Goal: Information Seeking & Learning: Understand process/instructions

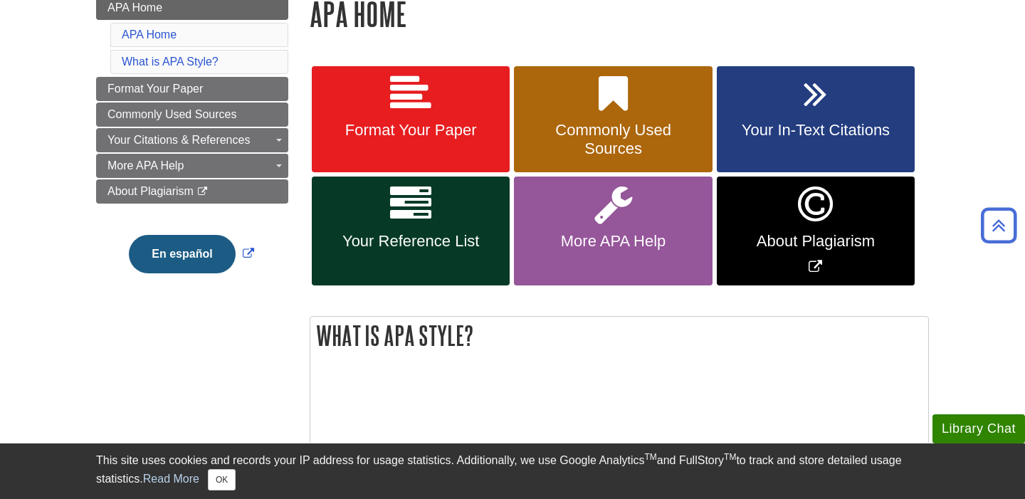
scroll to position [218, 0]
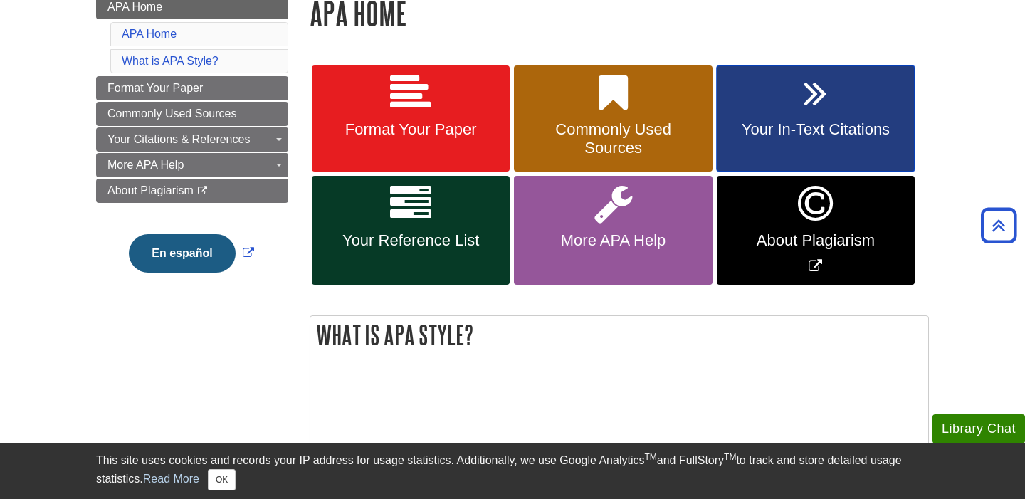
click at [834, 124] on span "Your In-Text Citations" at bounding box center [815, 129] width 176 height 18
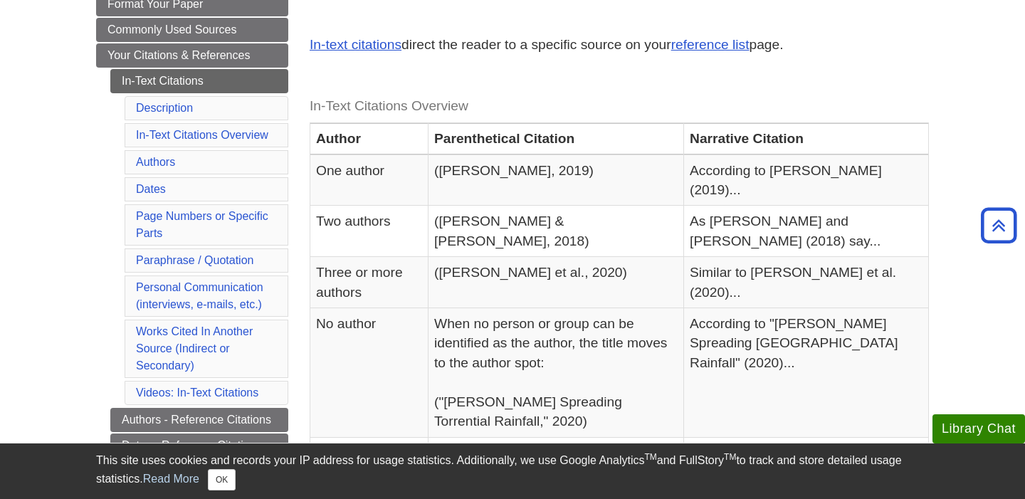
scroll to position [247, 0]
click at [223, 136] on link "In-Text Citations Overview" at bounding box center [202, 134] width 132 height 12
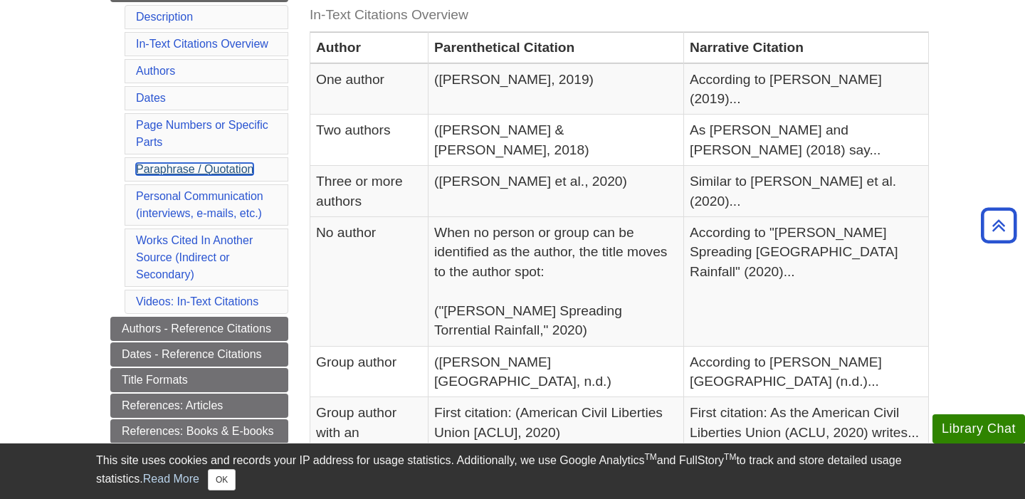
click at [206, 169] on link "Paraphrase / Quotation" at bounding box center [194, 169] width 117 height 12
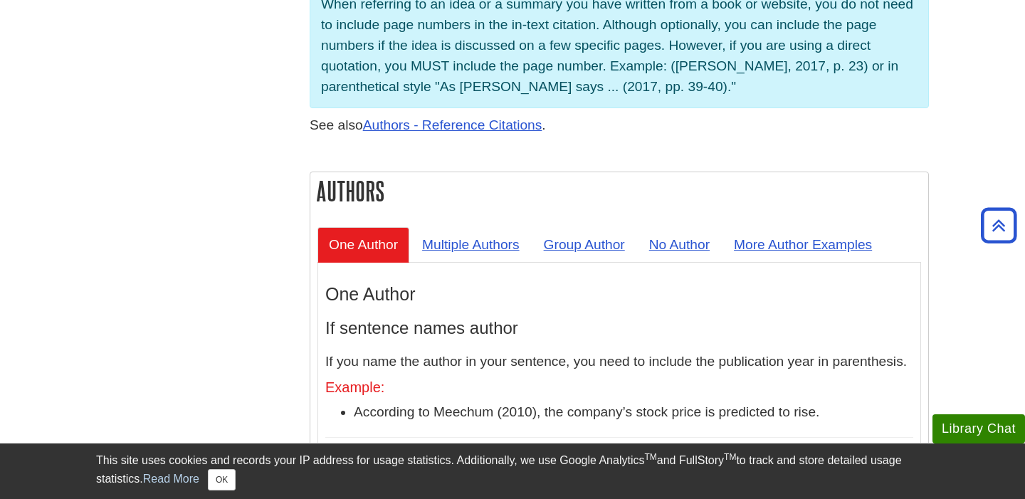
scroll to position [1144, 0]
